Goal: Transaction & Acquisition: Purchase product/service

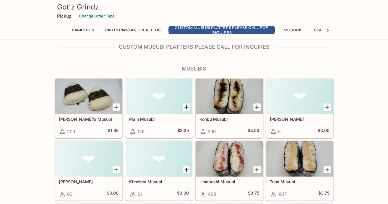
scroll to position [207, 0]
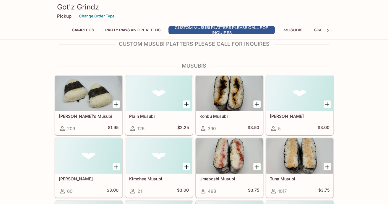
click at [221, 92] on div at bounding box center [229, 93] width 67 height 35
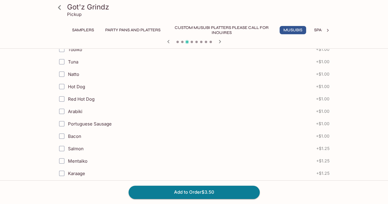
scroll to position [384, 0]
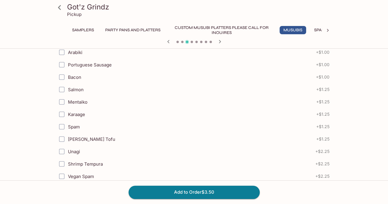
click at [58, 138] on input "[PERSON_NAME] Tofu" at bounding box center [62, 139] width 12 height 12
checkbox input "true"
click at [208, 195] on button "Add to Order $4.75" at bounding box center [193, 192] width 131 height 13
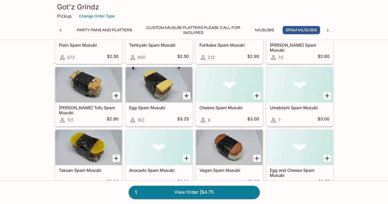
scroll to position [679, 0]
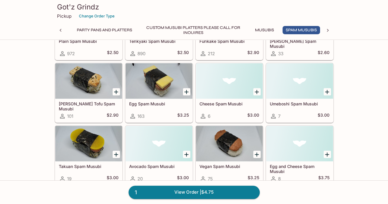
click at [234, 146] on div at bounding box center [229, 143] width 67 height 35
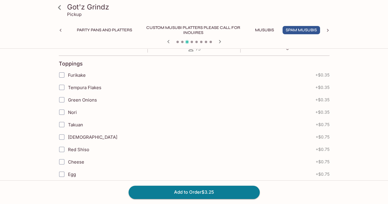
scroll to position [118, 0]
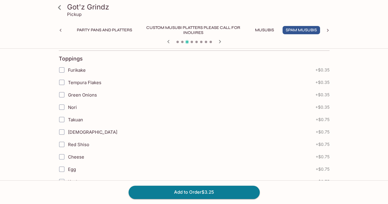
click at [61, 168] on input "Egg" at bounding box center [62, 169] width 12 height 12
checkbox input "true"
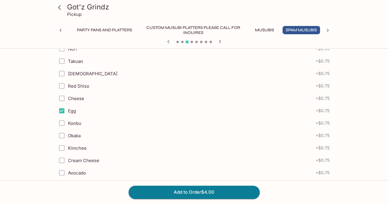
scroll to position [177, 0]
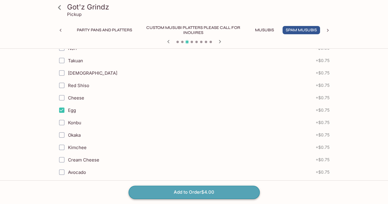
click at [186, 188] on button "Add to Order $4.00" at bounding box center [193, 192] width 131 height 13
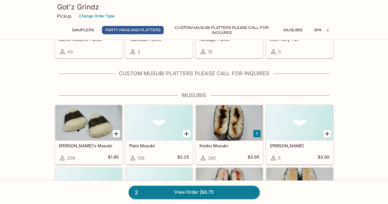
scroll to position [236, 0]
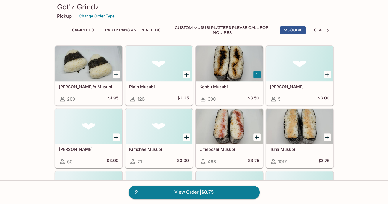
click at [236, 140] on div at bounding box center [229, 126] width 67 height 35
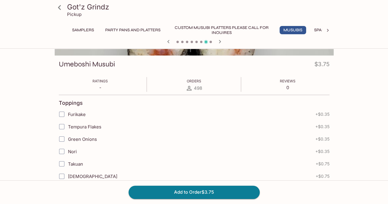
scroll to position [118, 0]
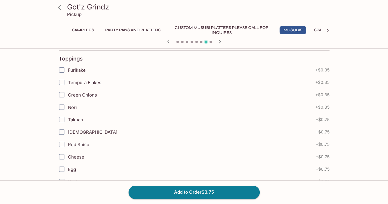
click at [63, 130] on input "[DEMOGRAPHIC_DATA]" at bounding box center [62, 132] width 12 height 12
checkbox input "true"
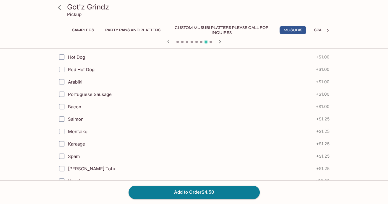
scroll to position [413, 0]
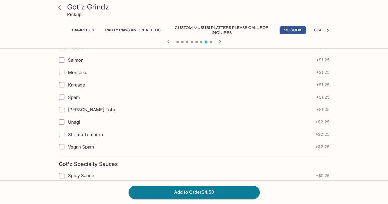
click at [63, 109] on input "[PERSON_NAME] Tofu" at bounding box center [62, 110] width 12 height 12
checkbox input "true"
click at [178, 195] on button "Add to Order $5.75" at bounding box center [193, 192] width 131 height 13
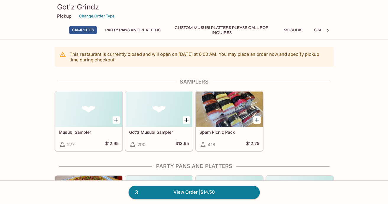
scroll to position [236, 0]
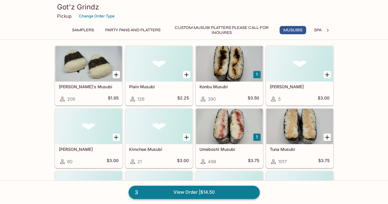
click at [159, 195] on link "3 View Order | $14.50" at bounding box center [193, 192] width 131 height 13
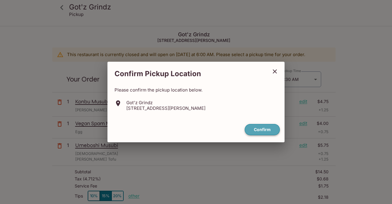
click at [263, 128] on button "Confirm" at bounding box center [262, 130] width 35 height 12
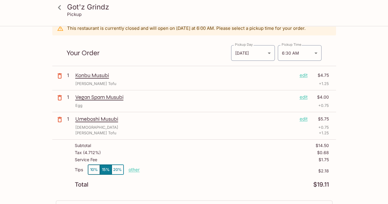
scroll to position [30, 0]
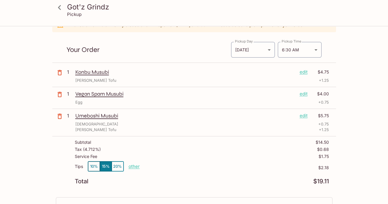
click at [95, 168] on button "10%" at bounding box center [94, 167] width 12 height 10
click at [108, 168] on button "15%" at bounding box center [106, 167] width 12 height 10
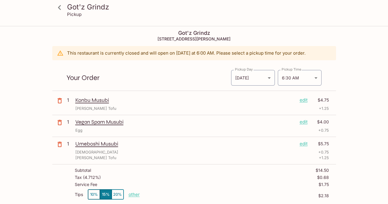
scroll to position [0, 0]
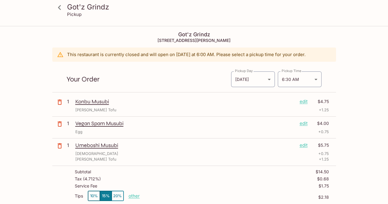
click at [275, 82] on div "Pickup Day [DATE] [DATE] Pickup Day Pickup Time 6:30 AM [DATE]T16:30:00.000000Z…" at bounding box center [276, 76] width 91 height 21
